Goal: Entertainment & Leisure: Consume media (video, audio)

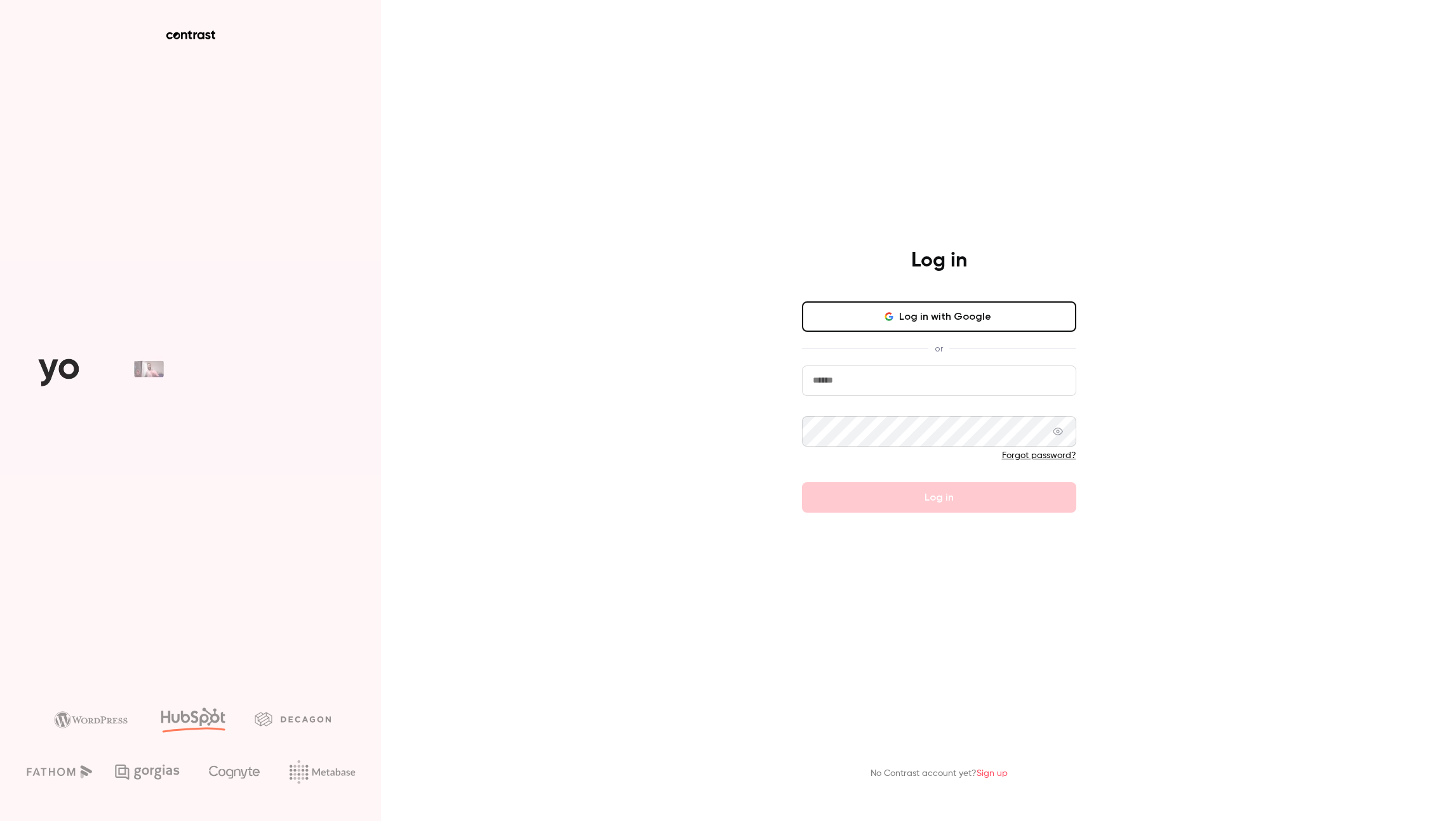
click at [886, 312] on icon "button" at bounding box center [889, 317] width 10 height 10
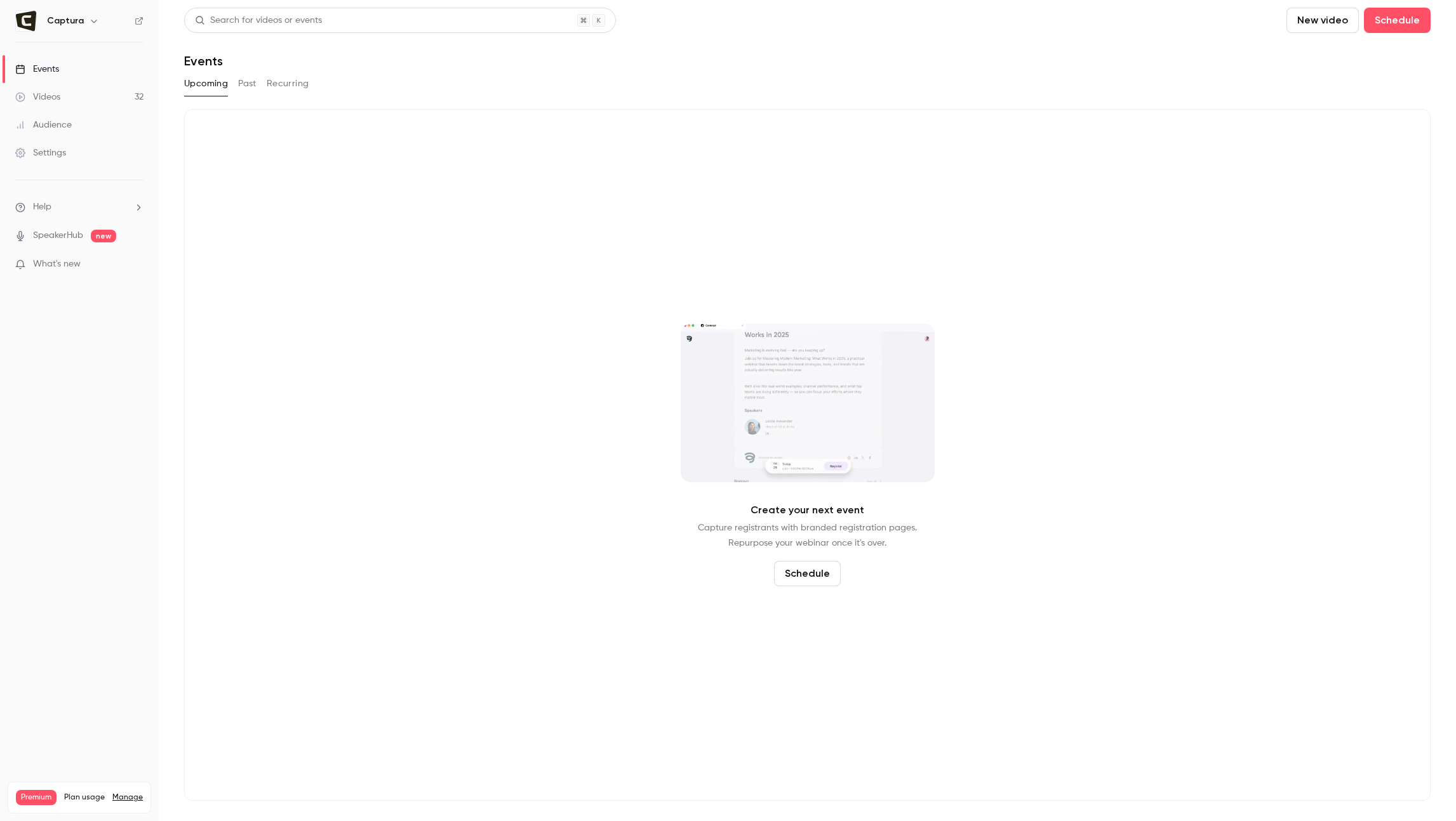
click at [96, 270] on p "What's new" at bounding box center [69, 264] width 108 height 13
click at [66, 96] on div at bounding box center [728, 410] width 1456 height 821
click at [66, 96] on link "Videos 32" at bounding box center [79, 97] width 159 height 28
